Goal: Navigation & Orientation: Find specific page/section

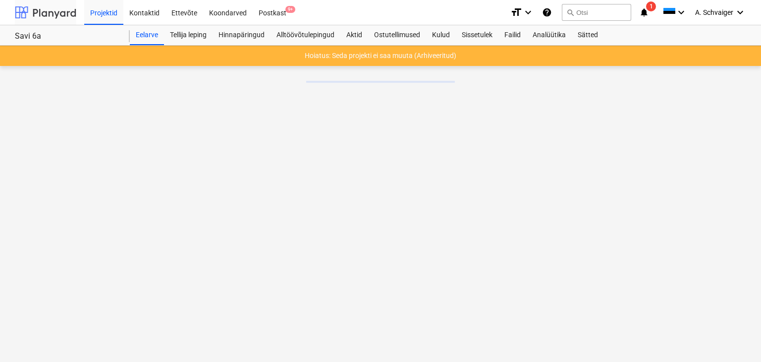
click at [54, 15] on div at bounding box center [45, 12] width 61 height 25
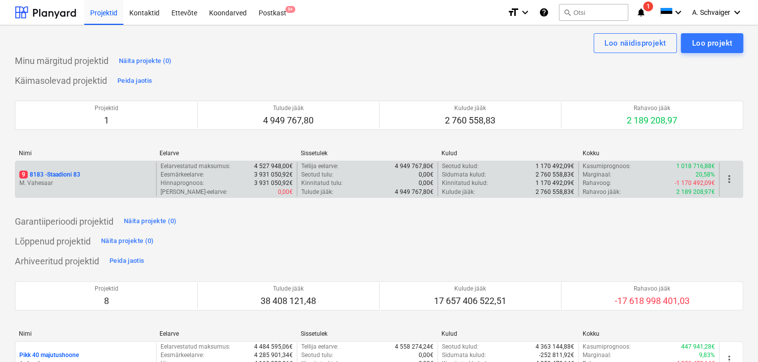
click at [67, 179] on p "M. Vahesaar" at bounding box center [85, 183] width 133 height 8
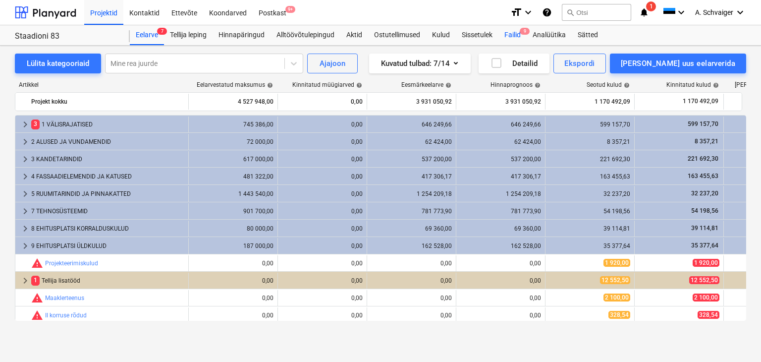
click at [515, 32] on div "Failid 9" at bounding box center [513, 35] width 28 height 20
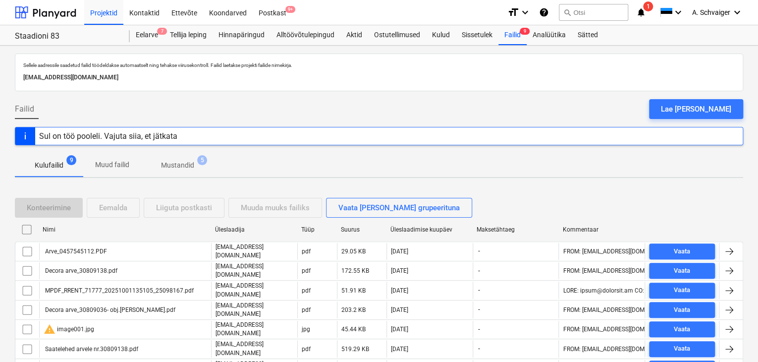
scroll to position [79, 0]
